Goal: Browse casually

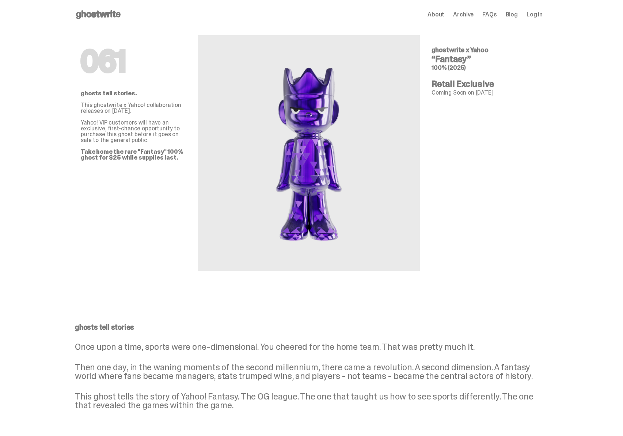
click at [518, 81] on h4 "Retail Exclusive" at bounding box center [483, 84] width 105 height 9
drag, startPoint x: 455, startPoint y: 68, endPoint x: 332, endPoint y: 33, distance: 127.8
click at [371, 43] on div "061 ghosts tell stories. This ghostwrite x Yahoo! collaboration releases on [DA…" at bounding box center [309, 158] width 468 height 259
click at [470, 15] on span "Archive" at bounding box center [463, 15] width 20 height 6
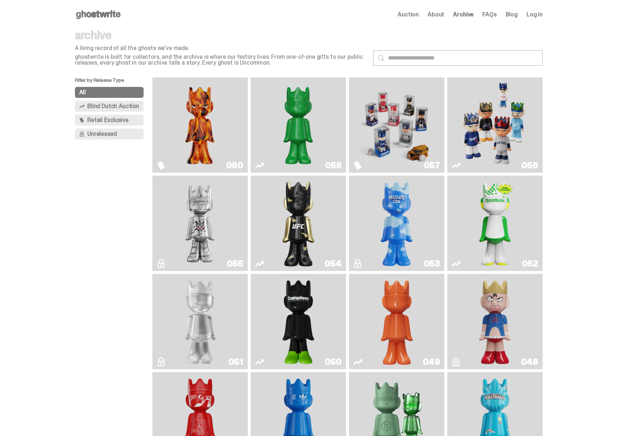
click at [103, 10] on icon at bounding box center [98, 15] width 47 height 12
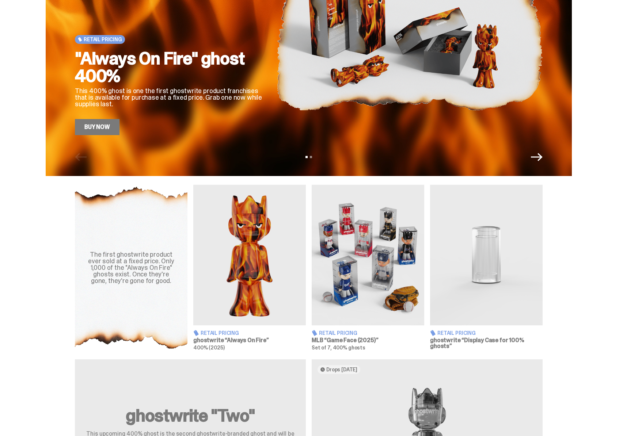
scroll to position [156, 0]
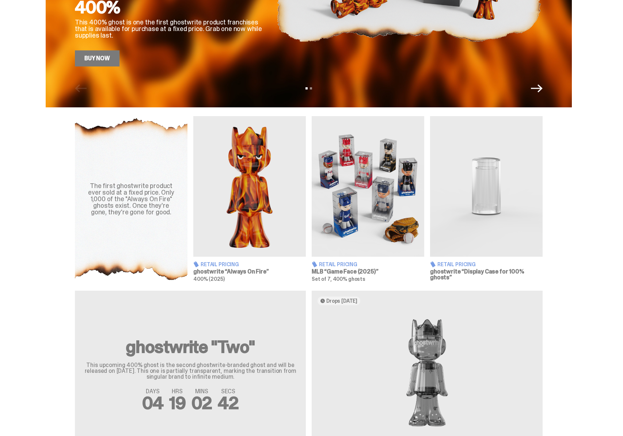
click at [483, 209] on img at bounding box center [486, 186] width 113 height 141
